Goal: Information Seeking & Learning: Learn about a topic

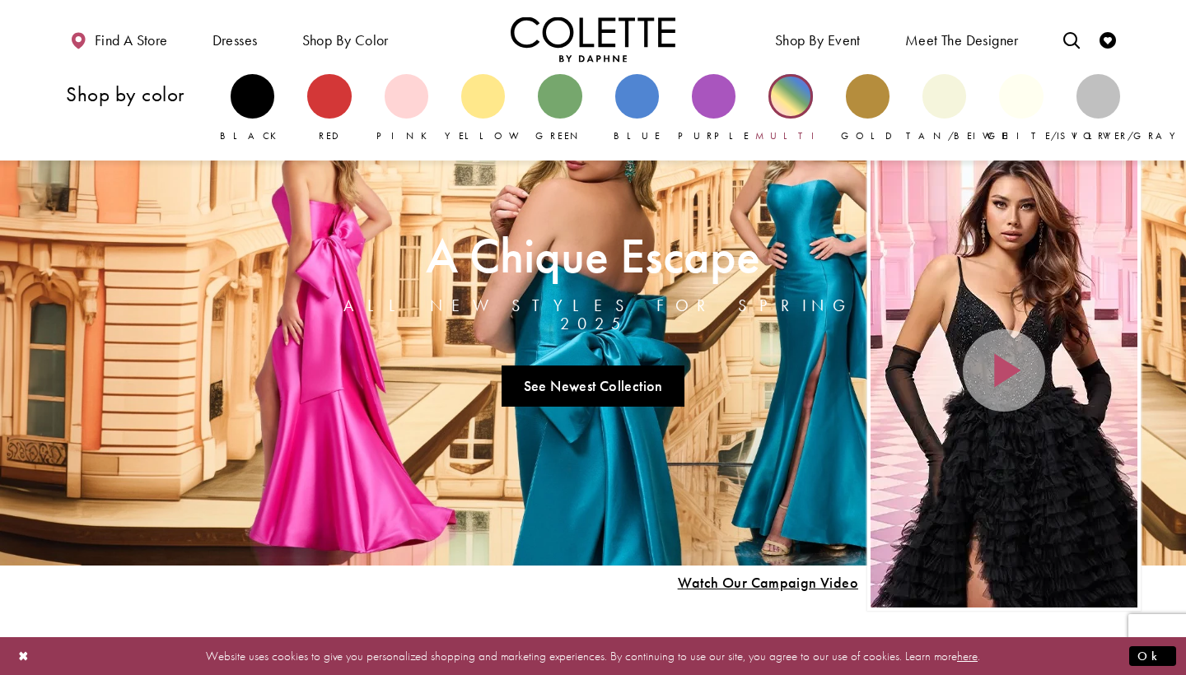
click at [787, 109] on div "Primary block" at bounding box center [790, 96] width 44 height 44
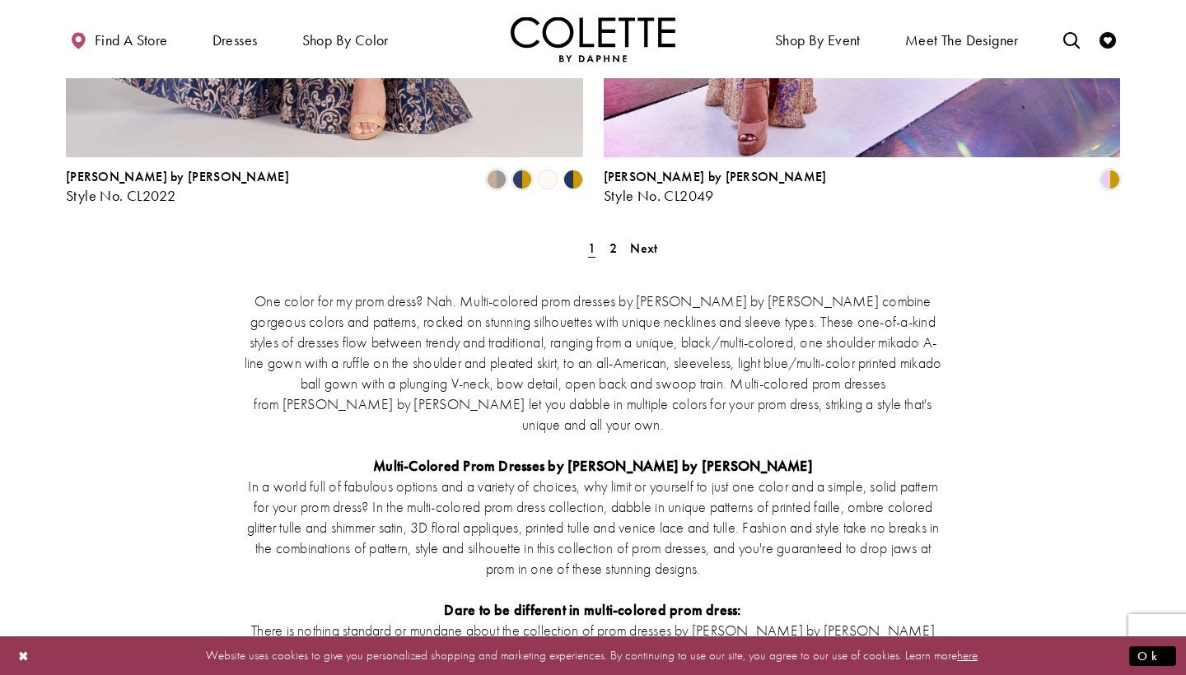
scroll to position [3262, 0]
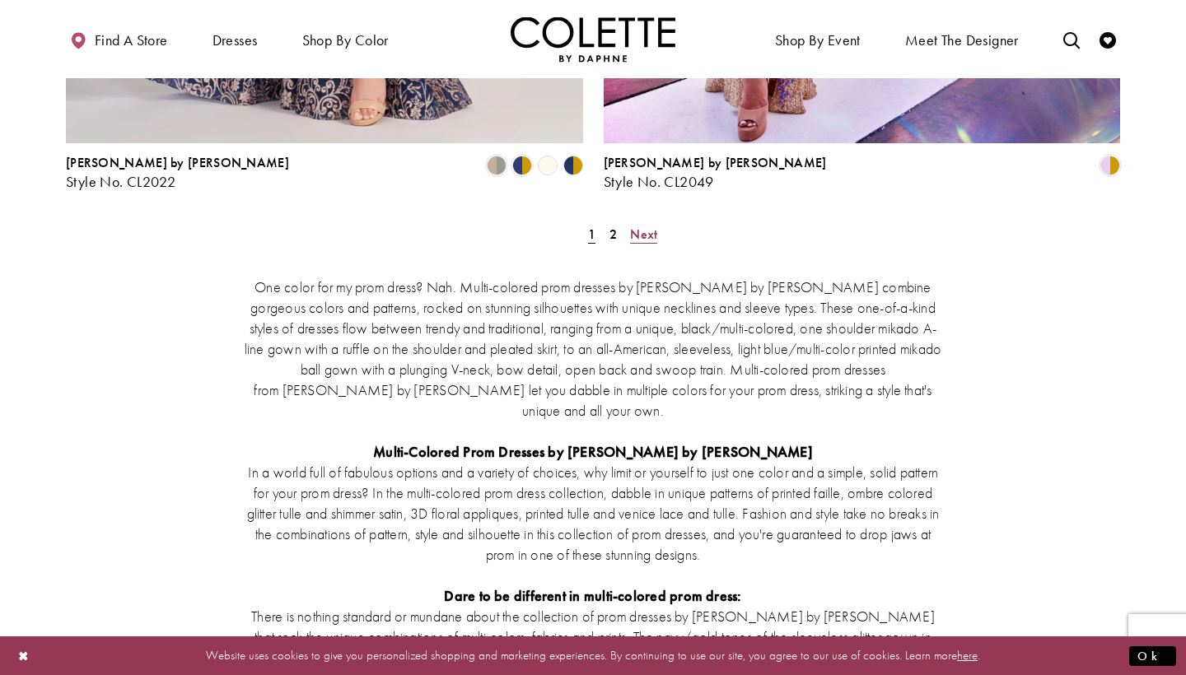
click at [640, 226] on span "Next" at bounding box center [643, 234] width 27 height 17
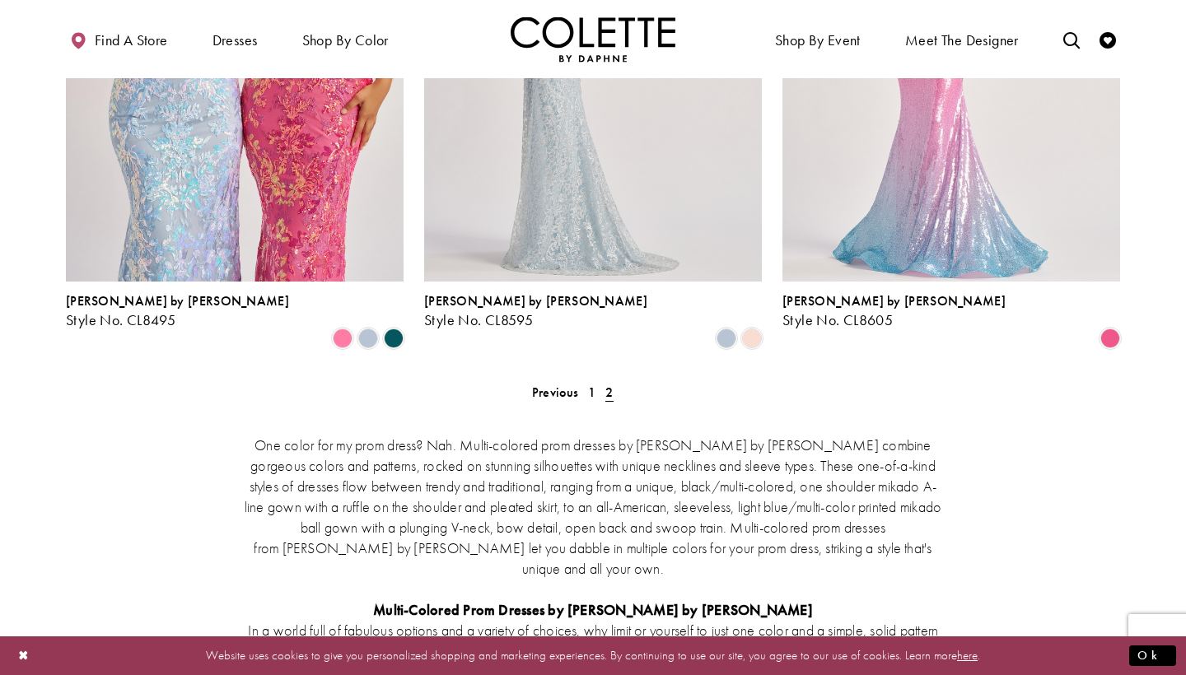
scroll to position [1683, 0]
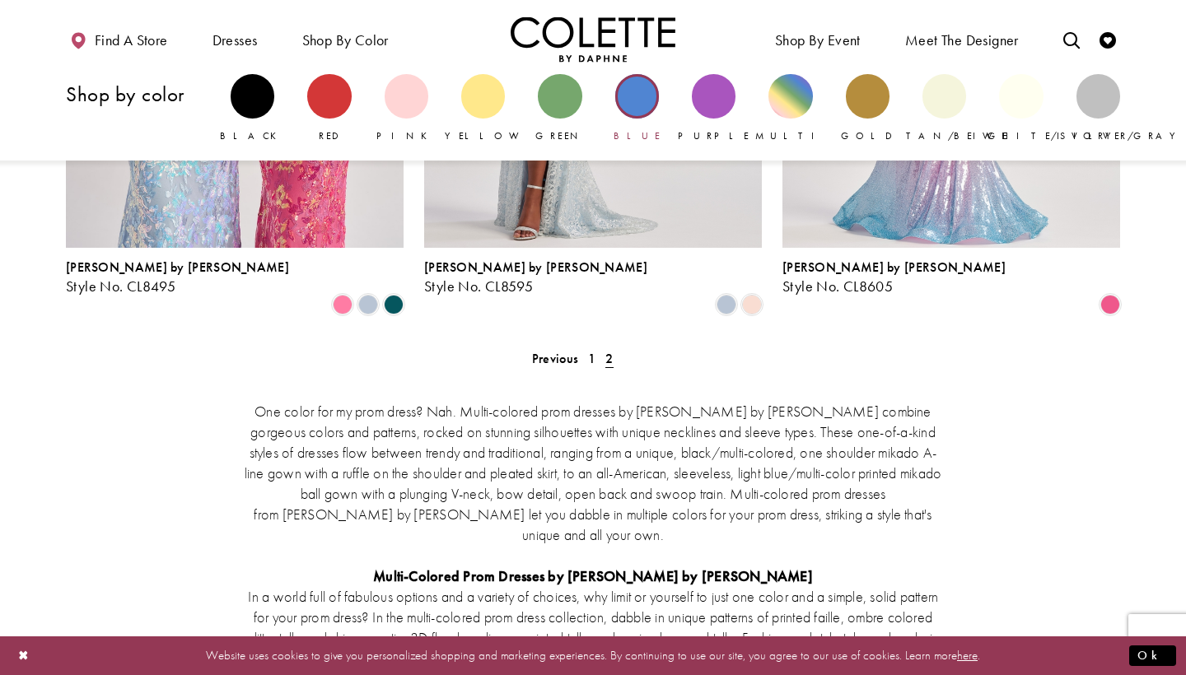
click at [637, 92] on div "Primary block" at bounding box center [637, 96] width 44 height 44
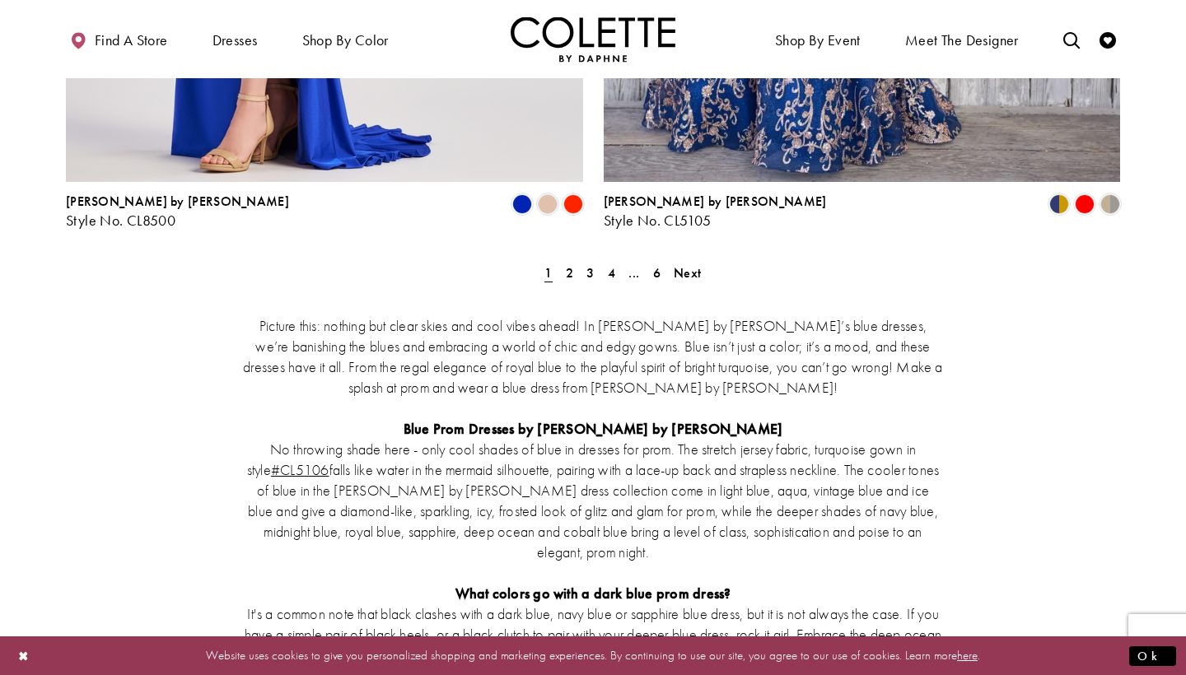
scroll to position [3233, 0]
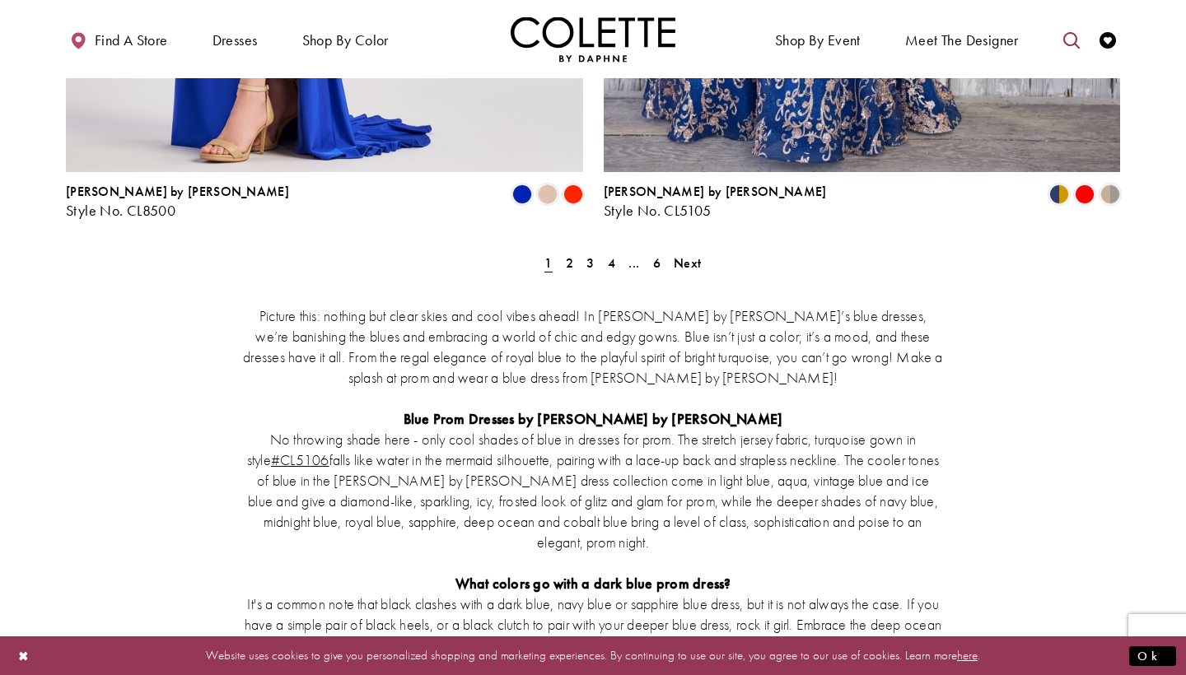
click at [1072, 34] on icon "Toggle search" at bounding box center [1071, 40] width 16 height 16
click at [1016, 40] on input "Search" at bounding box center [987, 40] width 198 height 25
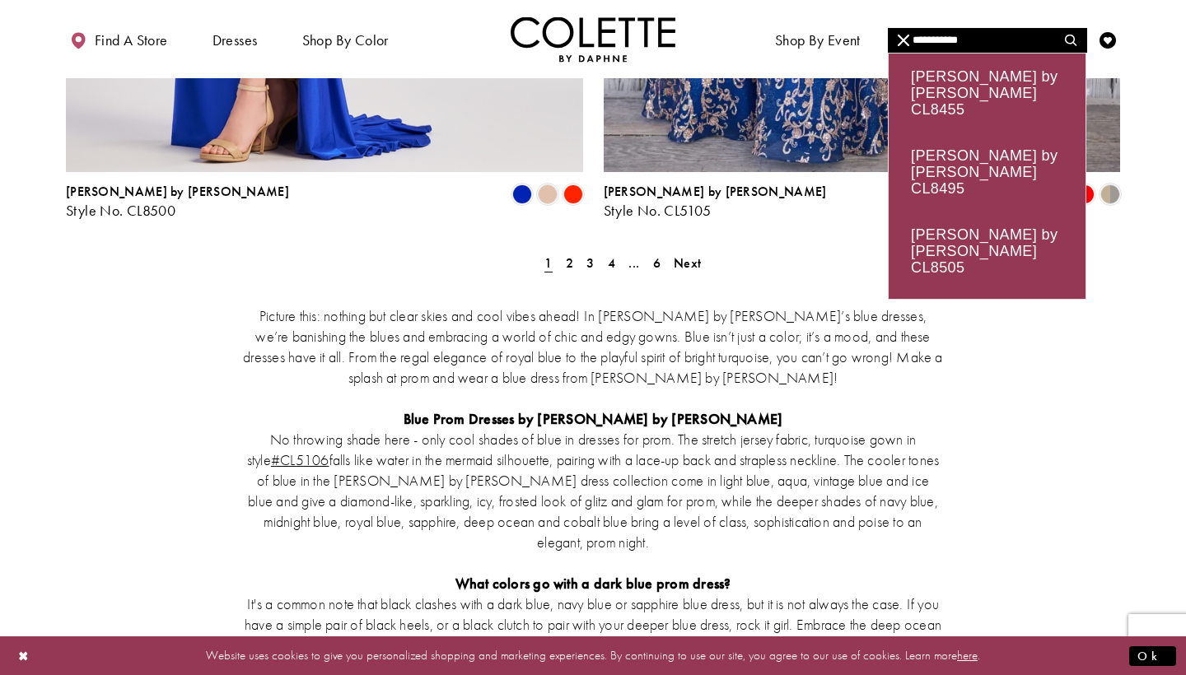
type input "**********"
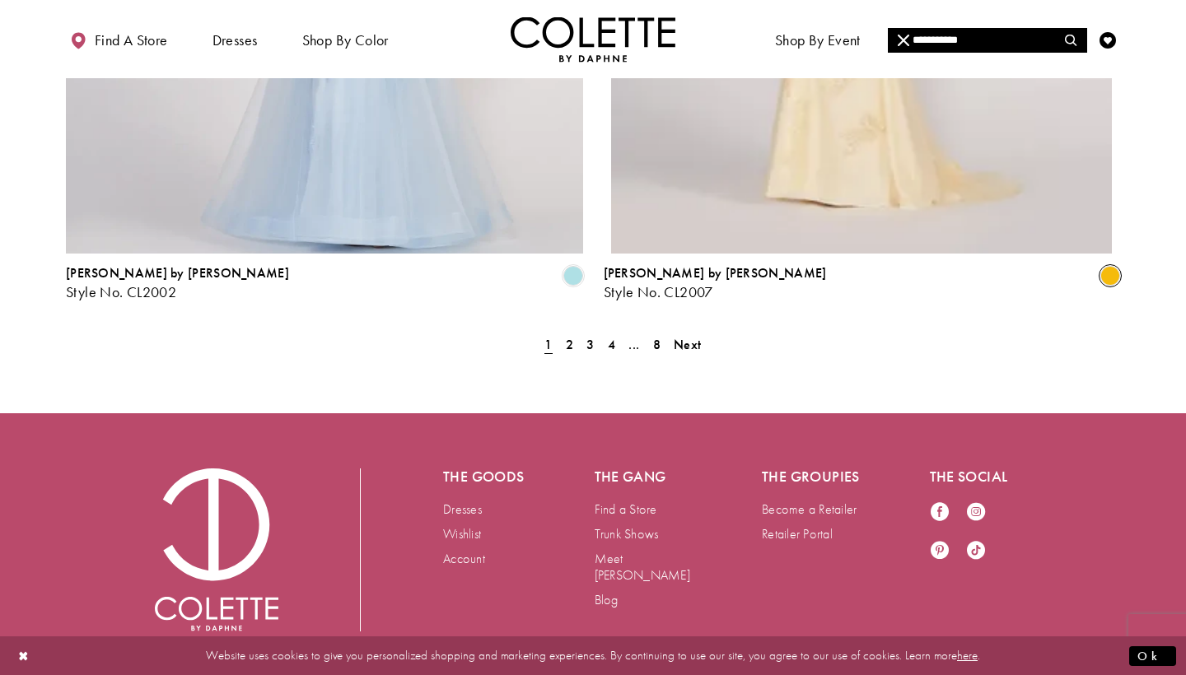
scroll to position [3116, 0]
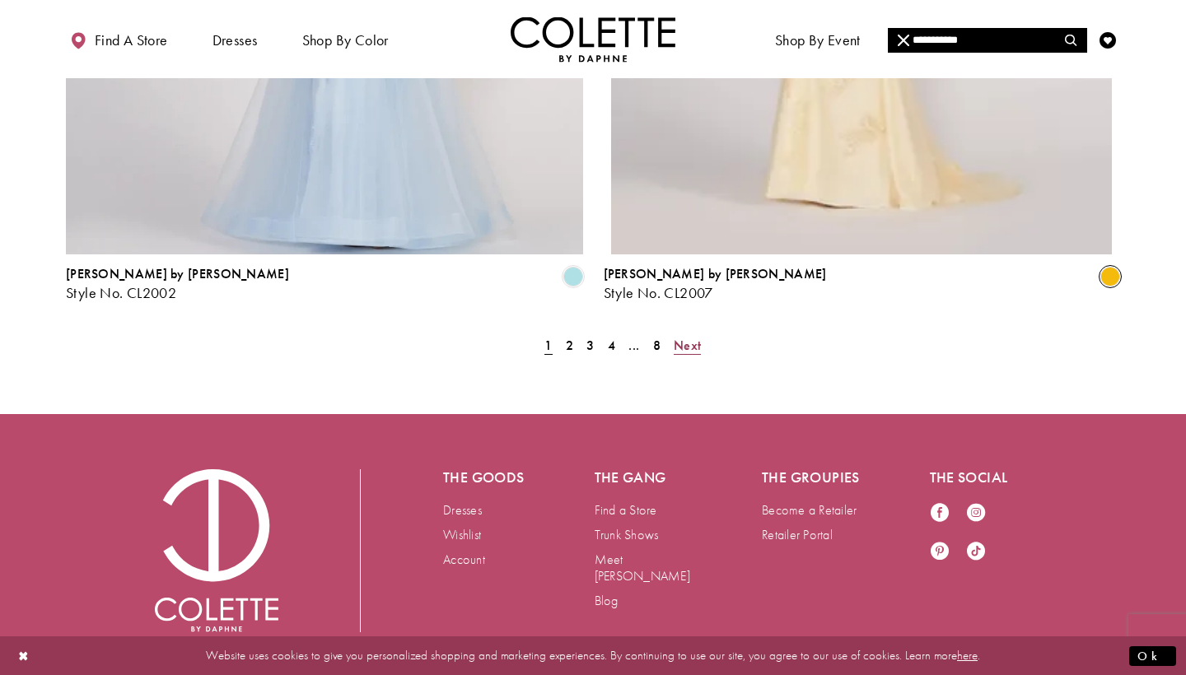
click at [699, 337] on span "Next" at bounding box center [687, 345] width 27 height 17
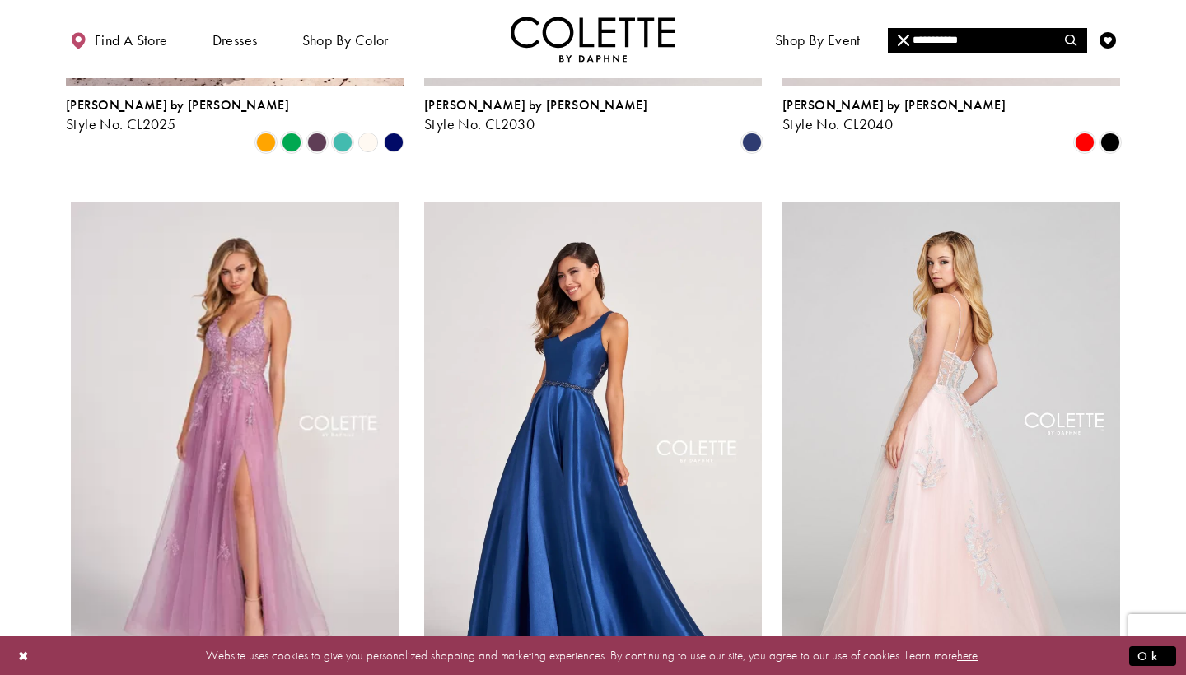
scroll to position [1209, 0]
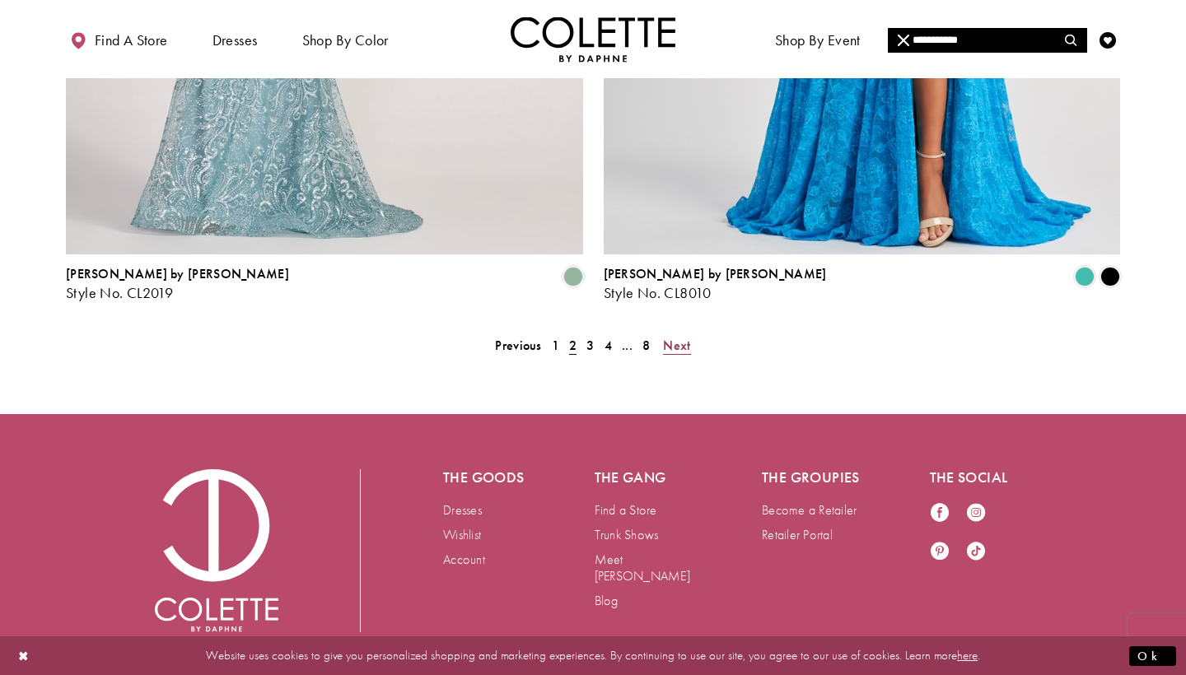
click at [664, 337] on span "Next" at bounding box center [676, 345] width 27 height 17
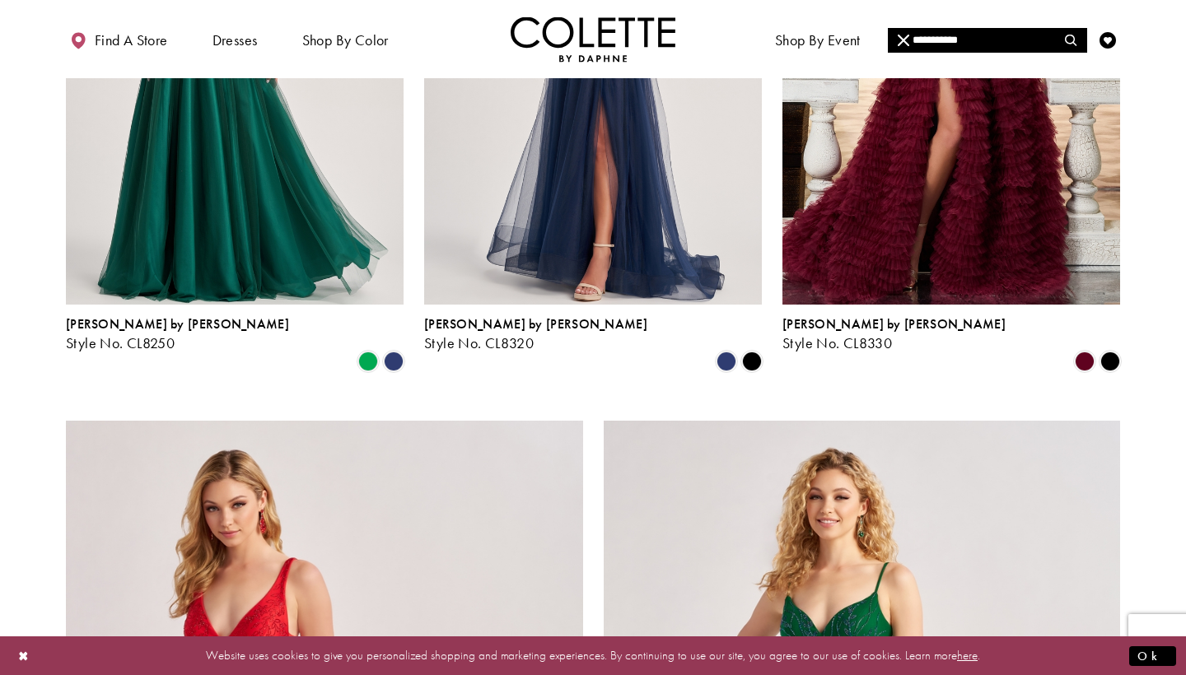
scroll to position [2201, 0]
